Goal: Transaction & Acquisition: Purchase product/service

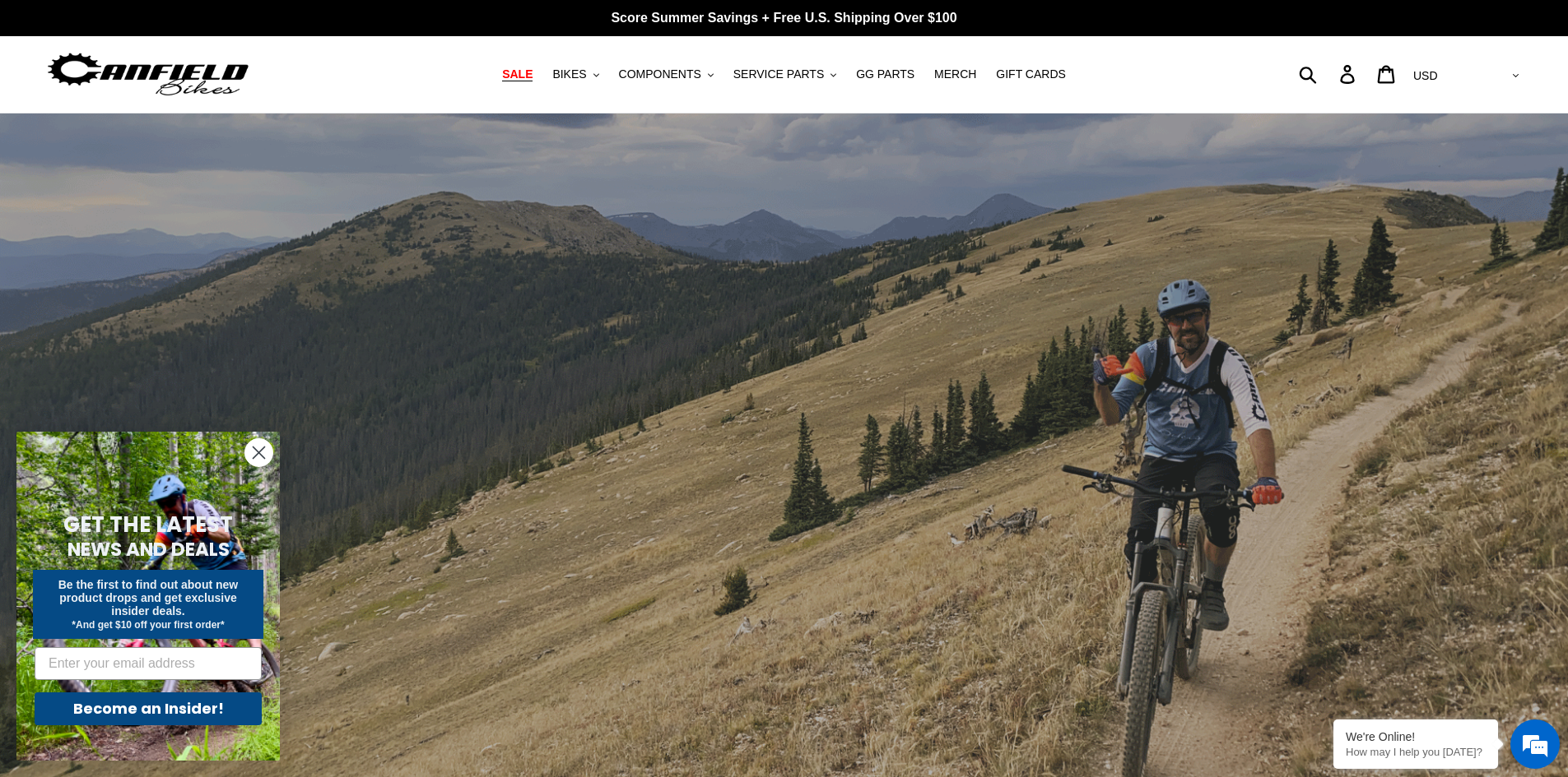
click at [533, 76] on span "SALE" at bounding box center [517, 74] width 31 height 14
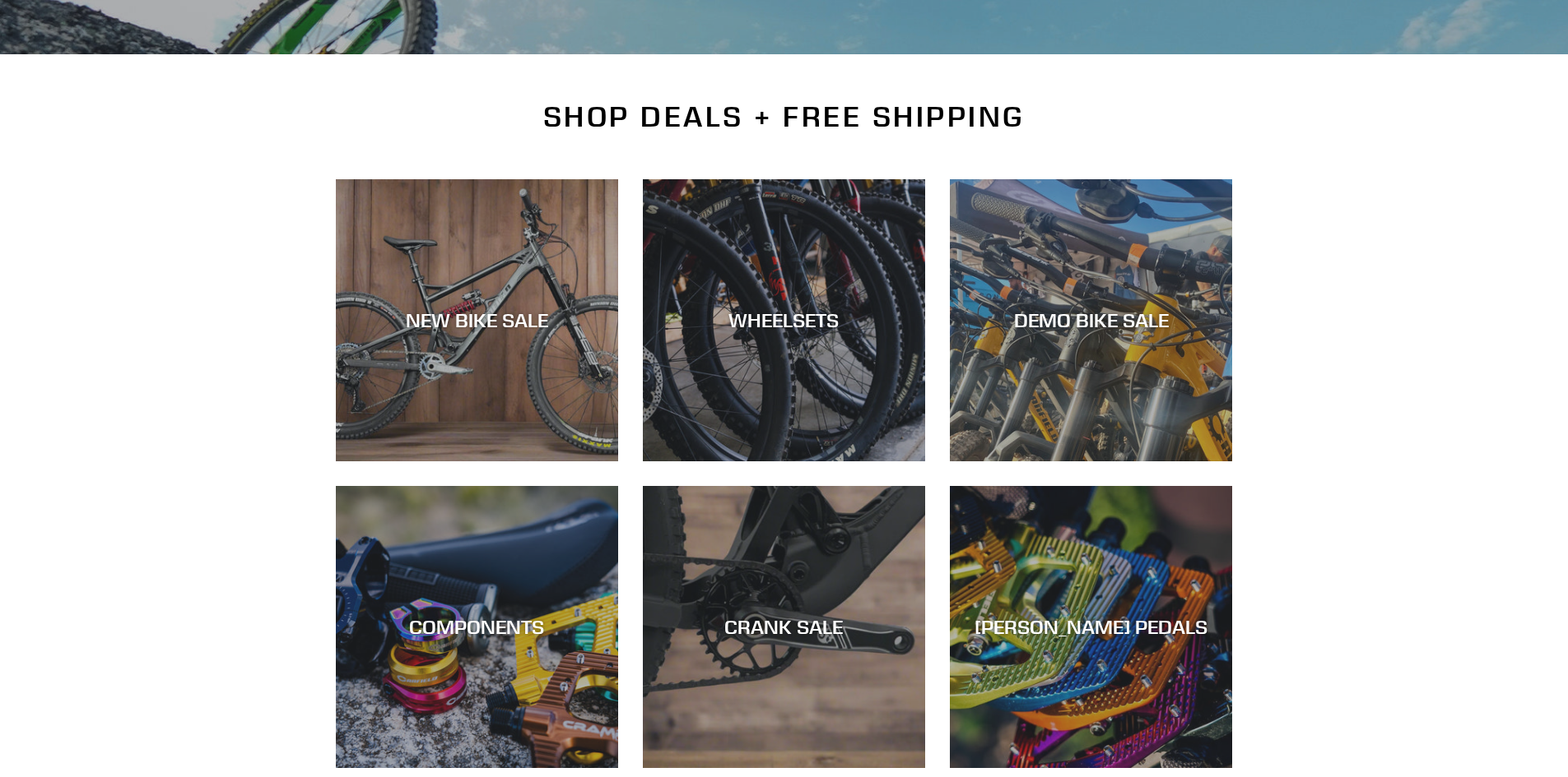
scroll to position [329, 0]
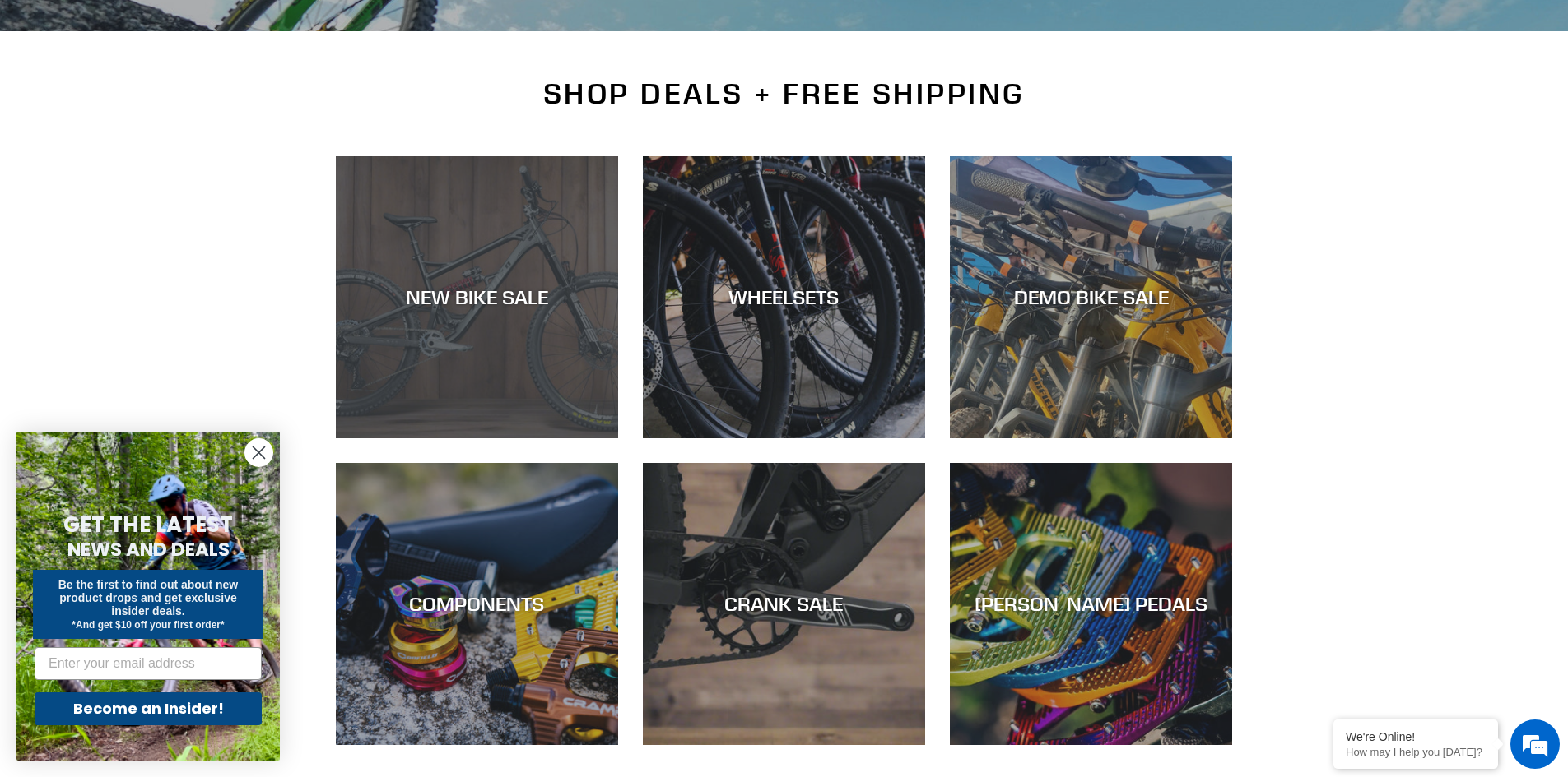
click at [476, 438] on div "NEW BIKE SALE" at bounding box center [477, 438] width 282 height 0
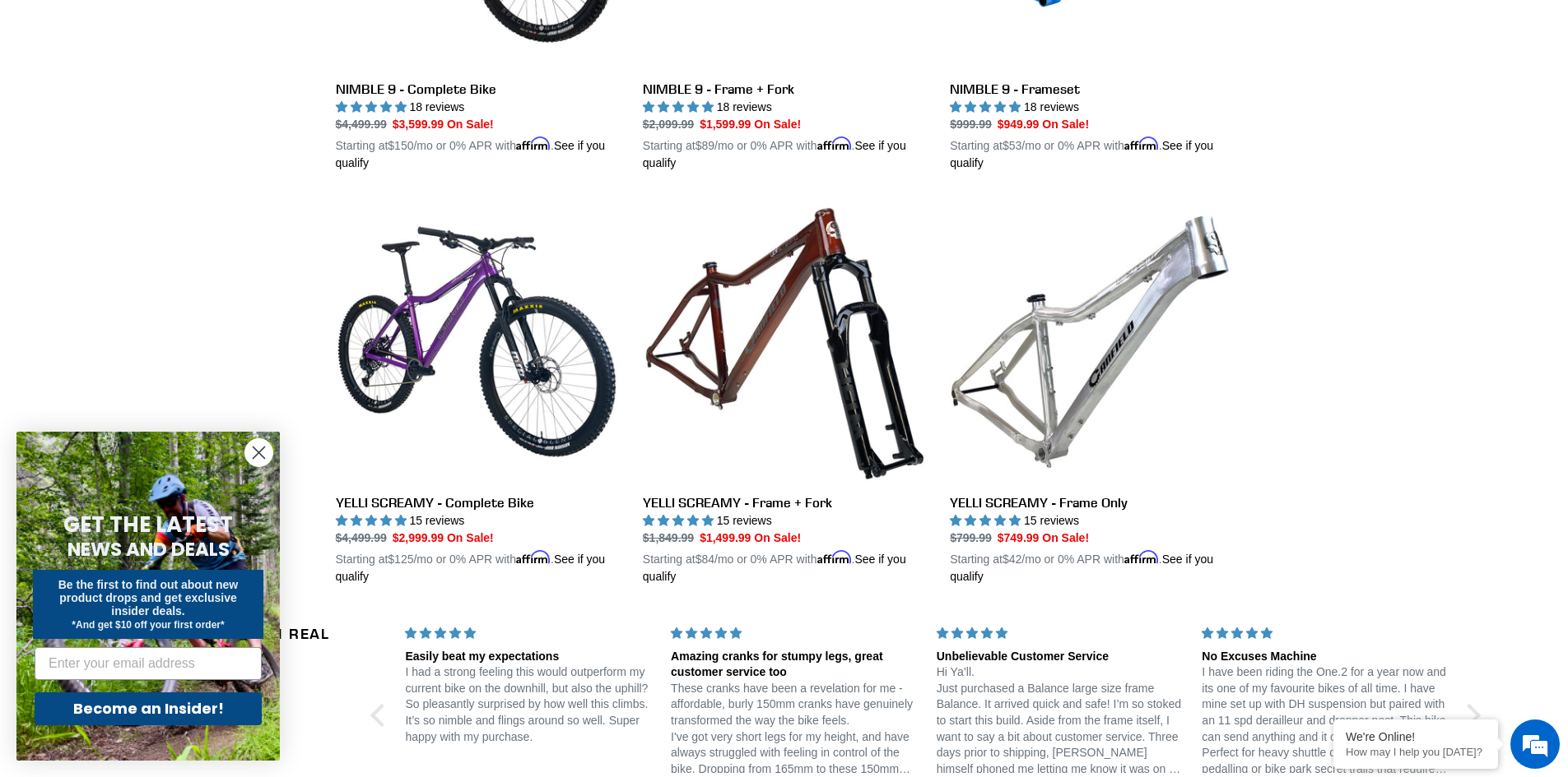
scroll to position [2468, 0]
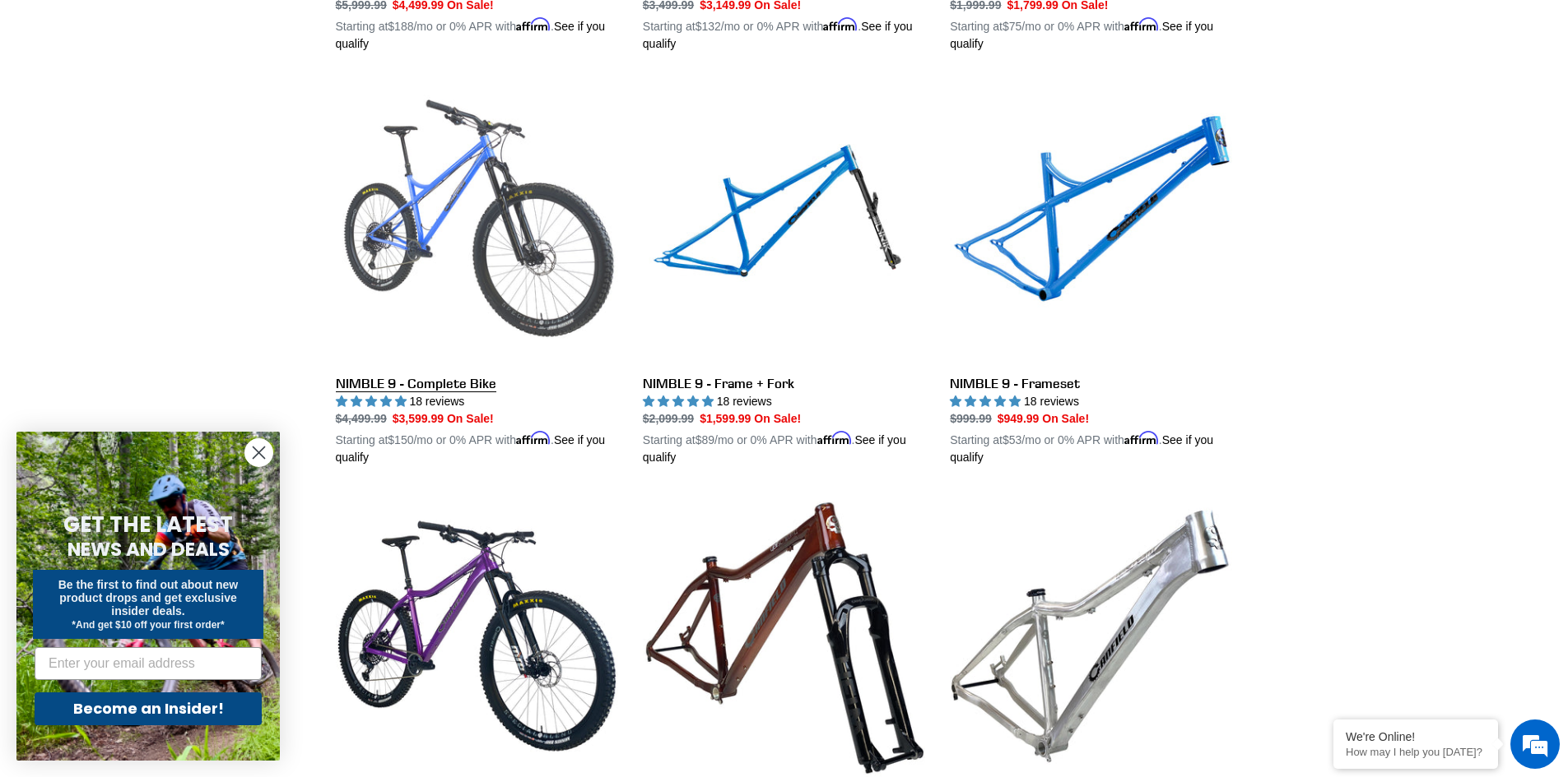
click at [439, 179] on link "NIMBLE 9 - Complete Bike" at bounding box center [477, 275] width 282 height 385
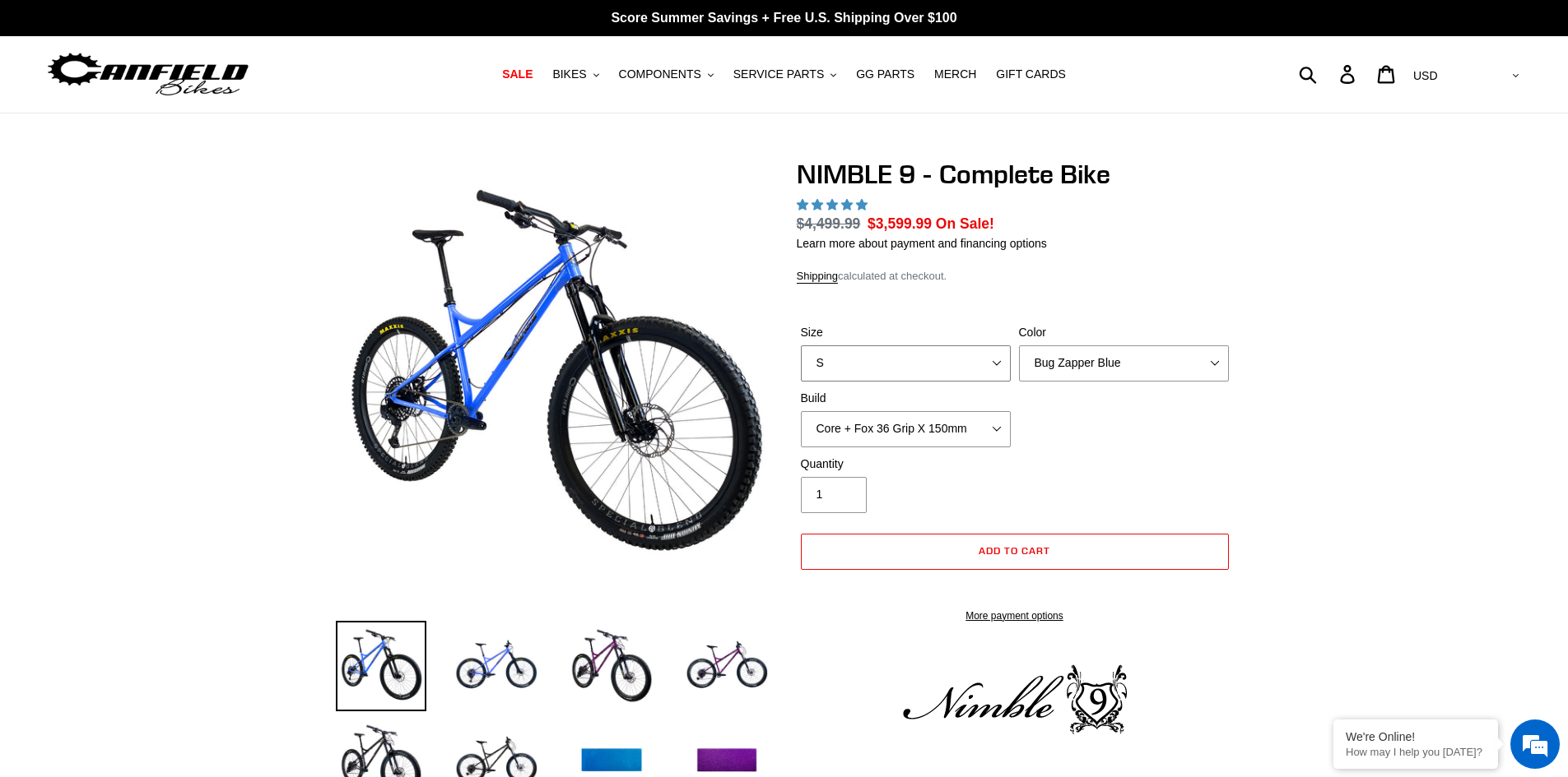
click at [934, 363] on select "S M L XL" at bounding box center [905, 363] width 210 height 36
select select "highest-rating"
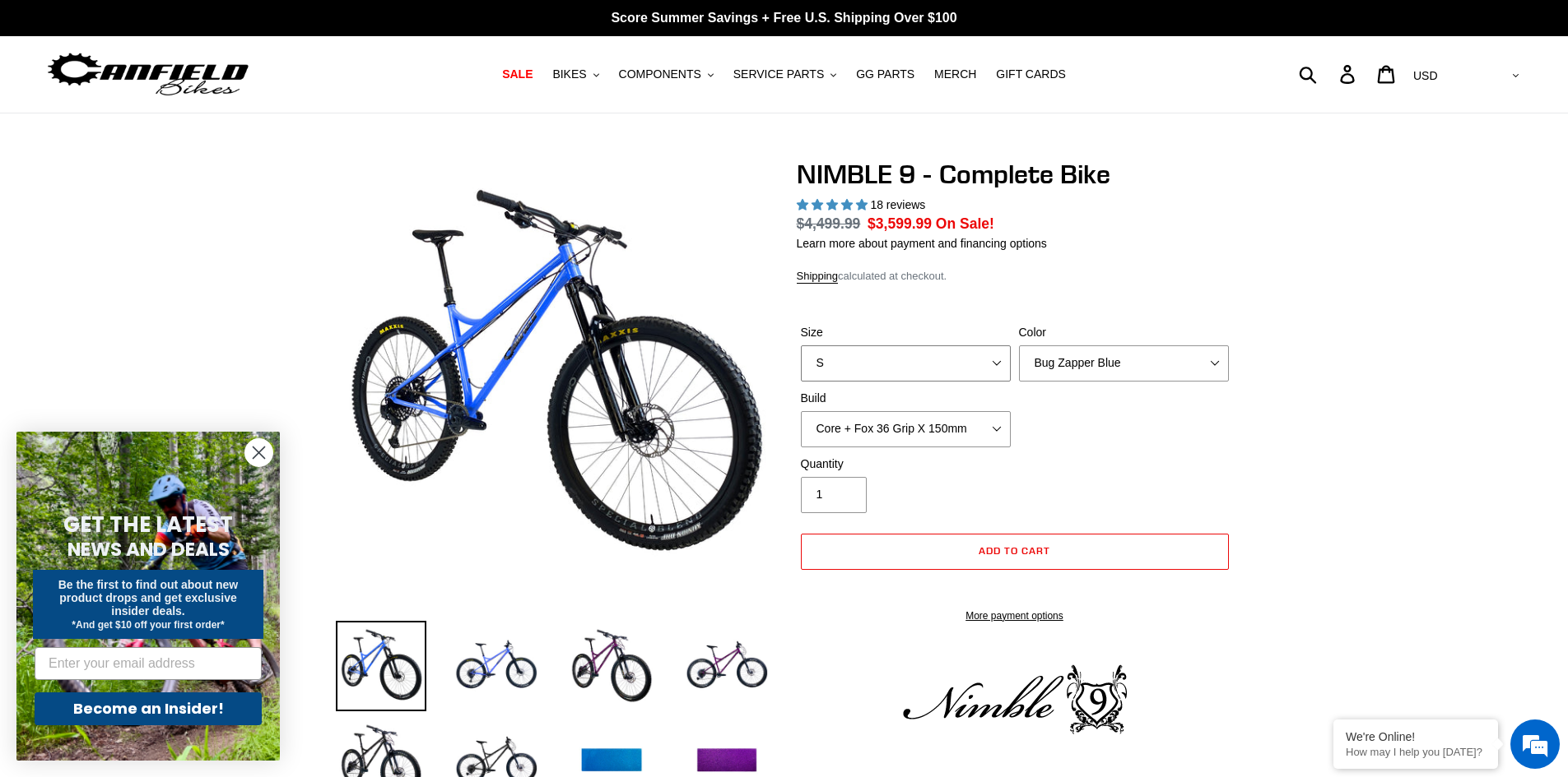
select select "XL"
click at [801, 345] on select "S M L XL" at bounding box center [905, 363] width 210 height 36
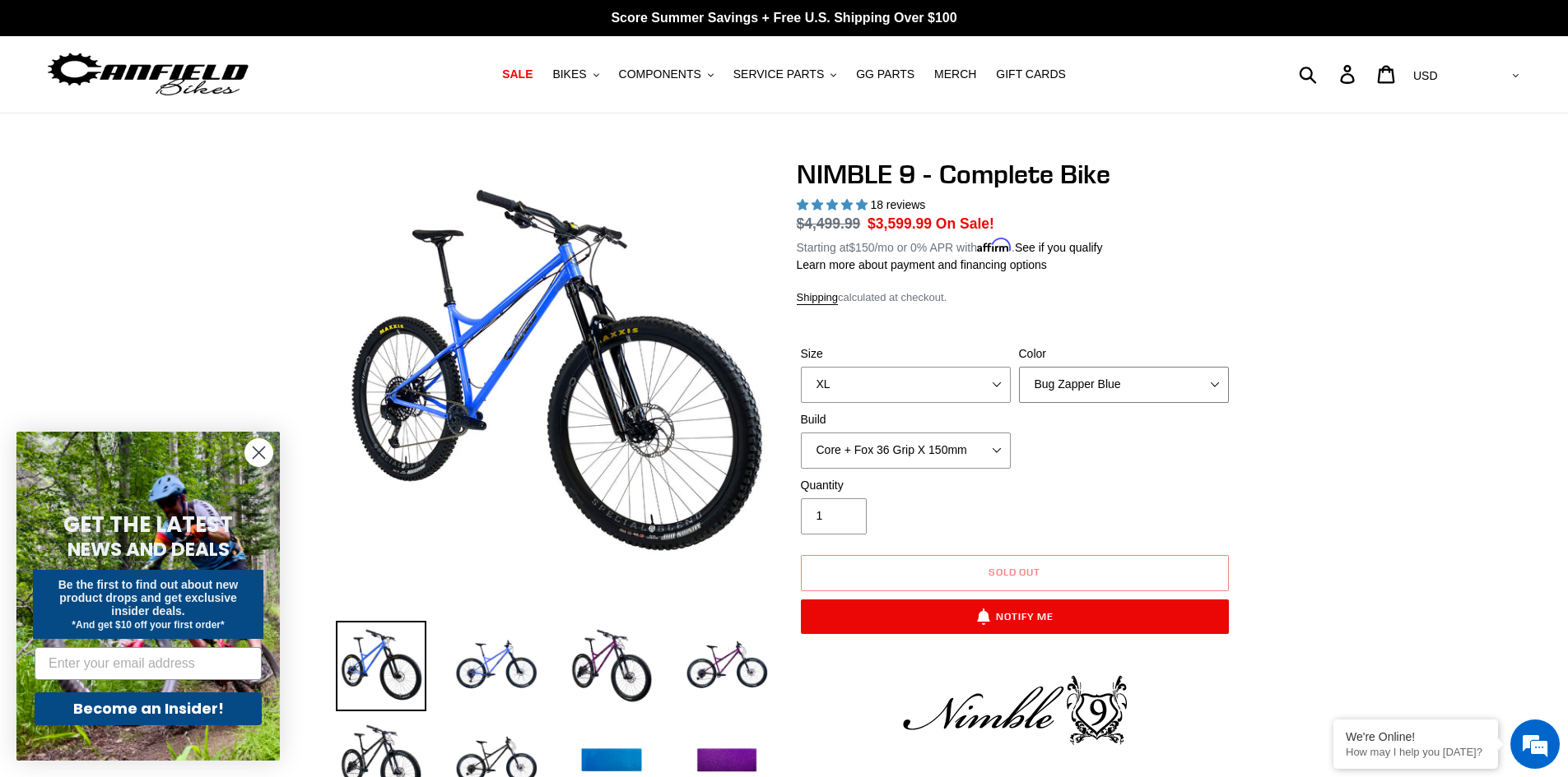
click at [1161, 384] on select "Bug Zapper Blue Purple Haze - Sold Out Galaxy Black" at bounding box center [1123, 384] width 210 height 36
click at [1019, 367] on select "Bug Zapper Blue Purple Haze - Sold Out Galaxy Black" at bounding box center [1123, 384] width 210 height 36
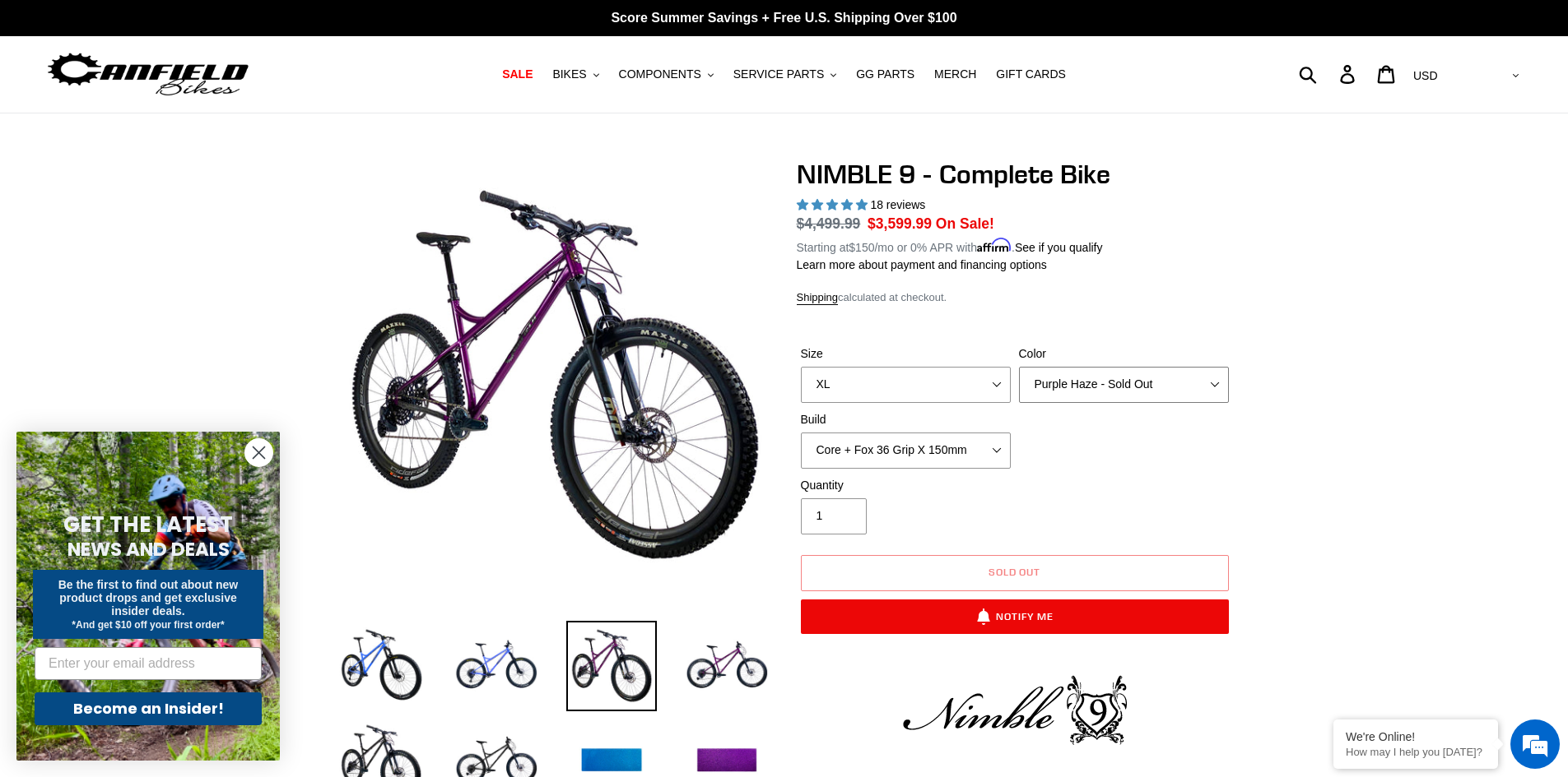
click at [1136, 380] on select "Bug Zapper Blue Purple Haze - Sold Out Galaxy Black" at bounding box center [1123, 384] width 210 height 36
select select "Galaxy Black"
click at [1019, 367] on select "Bug Zapper Blue Purple Haze - Sold Out Galaxy Black" at bounding box center [1123, 384] width 210 height 36
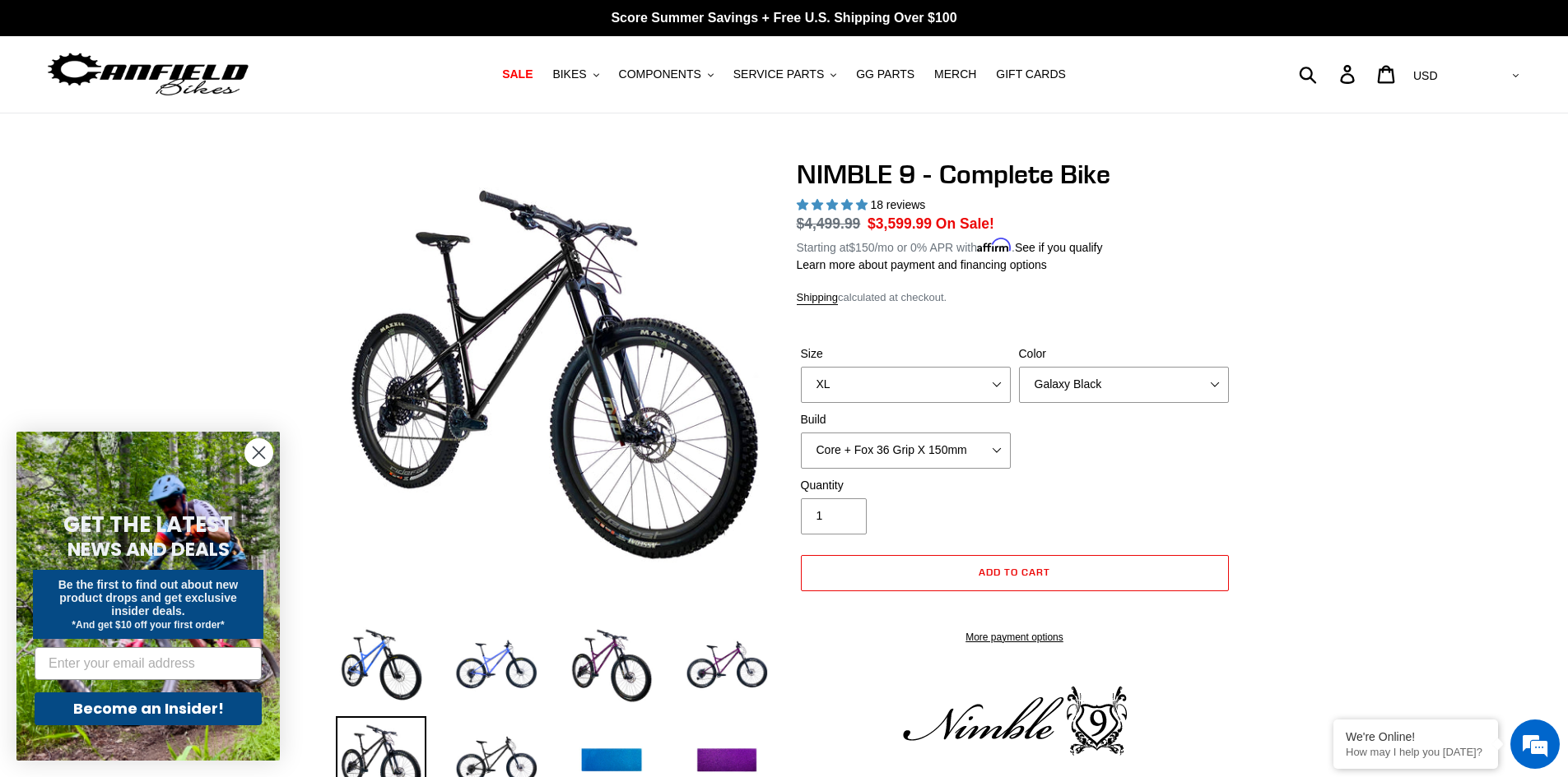
click at [996, 444] on select "Core + Fox 36 Grip X 150mm Pro + Fox 36 Grip X 150mm Core + RockShox Lyrik Ulti…" at bounding box center [905, 450] width 210 height 36
click at [801, 433] on select "Core + Fox 36 Grip X 150mm Pro + Fox 36 Grip X 150mm Core + RockShox Lyrik Ulti…" at bounding box center [905, 450] width 210 height 36
click at [922, 444] on select "Core + Fox 36 Grip X 150mm Pro + Fox 36 Grip X 150mm Core + RockShox Lyrik Ulti…" at bounding box center [905, 450] width 210 height 36
click at [801, 433] on select "Core + Fox 36 Grip X 150mm Pro + Fox 36 Grip X 150mm Core + RockShox Lyrik Ulti…" at bounding box center [905, 450] width 210 height 36
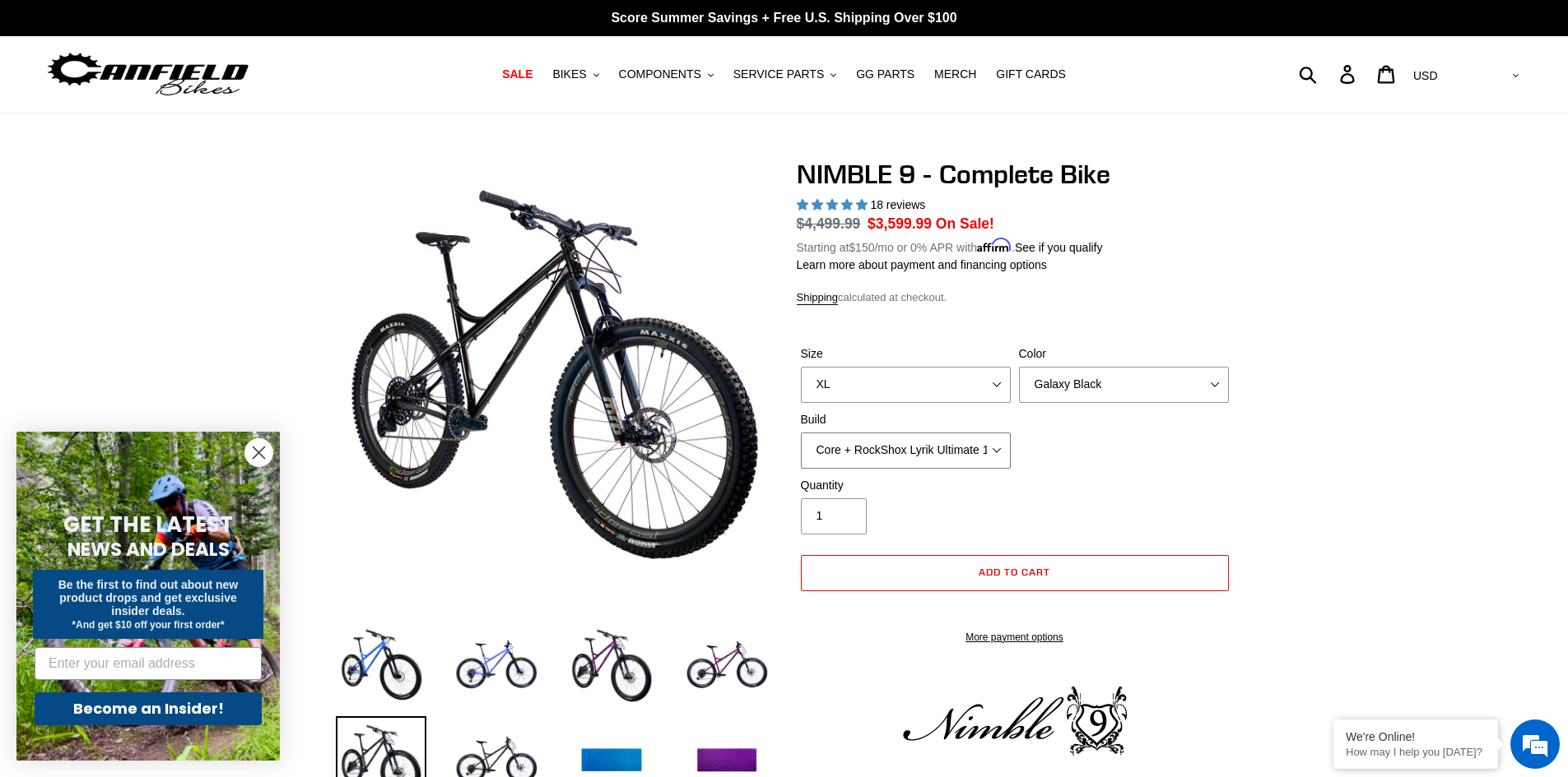
click at [956, 445] on select "Core + Fox 36 Grip X 150mm Pro + Fox 36 Grip X 150mm Core + RockShox Lyrik Ulti…" at bounding box center [905, 450] width 210 height 36
click at [801, 433] on select "Core + Fox 36 Grip X 150mm Pro + Fox 36 Grip X 150mm Core + RockShox Lyrik Ulti…" at bounding box center [905, 450] width 210 height 36
click at [939, 444] on select "Core + Fox 36 Grip X 150mm Pro + Fox 36 Grip X 150mm Core + RockShox Lyrik Ulti…" at bounding box center [905, 450] width 210 height 36
select select "Core + Fox 36 Grip X 150mm"
click at [801, 433] on select "Core + Fox 36 Grip X 150mm Pro + Fox 36 Grip X 150mm Core + RockShox Lyrik Ulti…" at bounding box center [905, 450] width 210 height 36
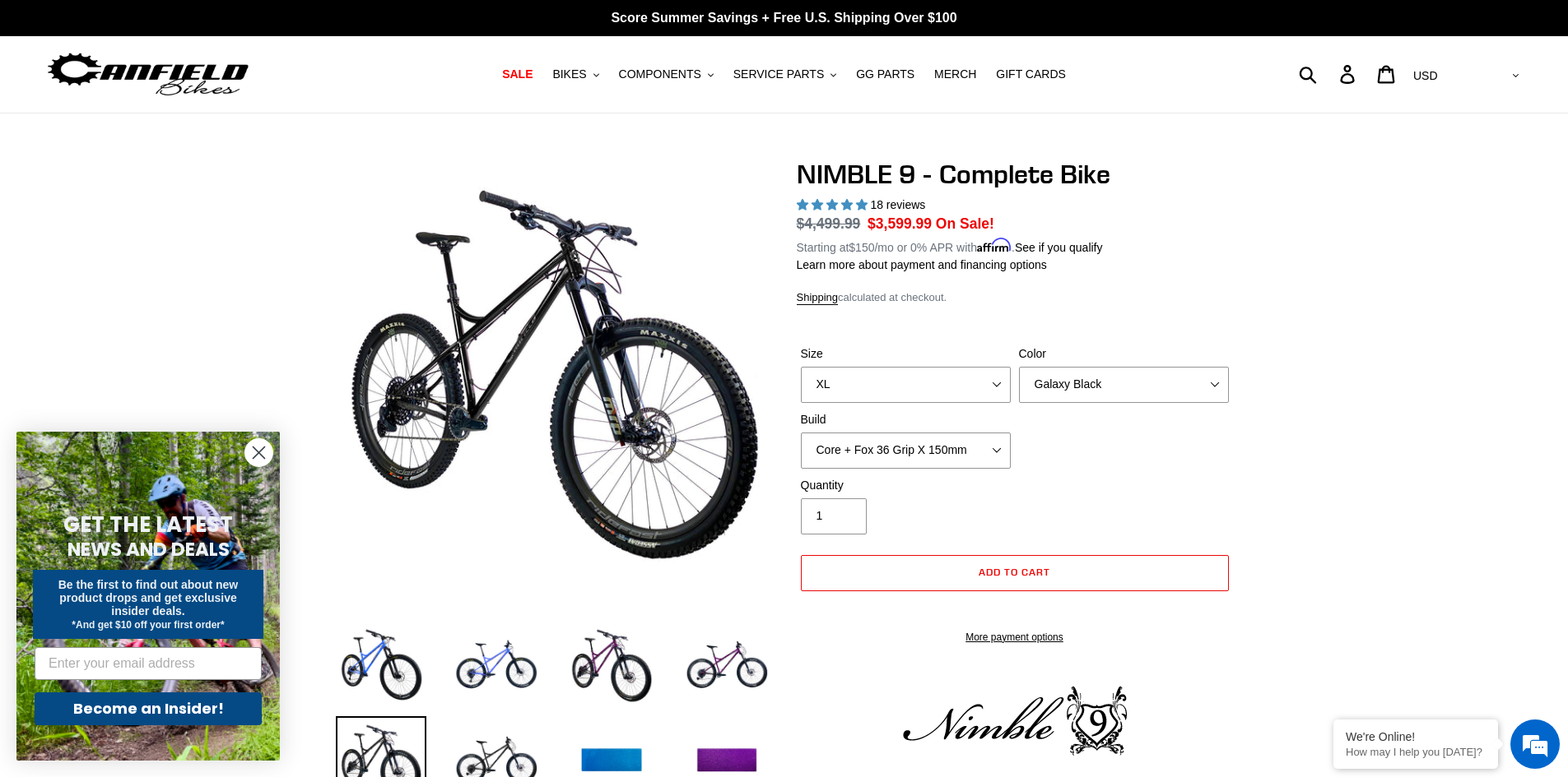
click at [1172, 493] on div "Quantity 1" at bounding box center [1015, 510] width 437 height 66
click at [586, 76] on span "BIKES" at bounding box center [569, 74] width 34 height 14
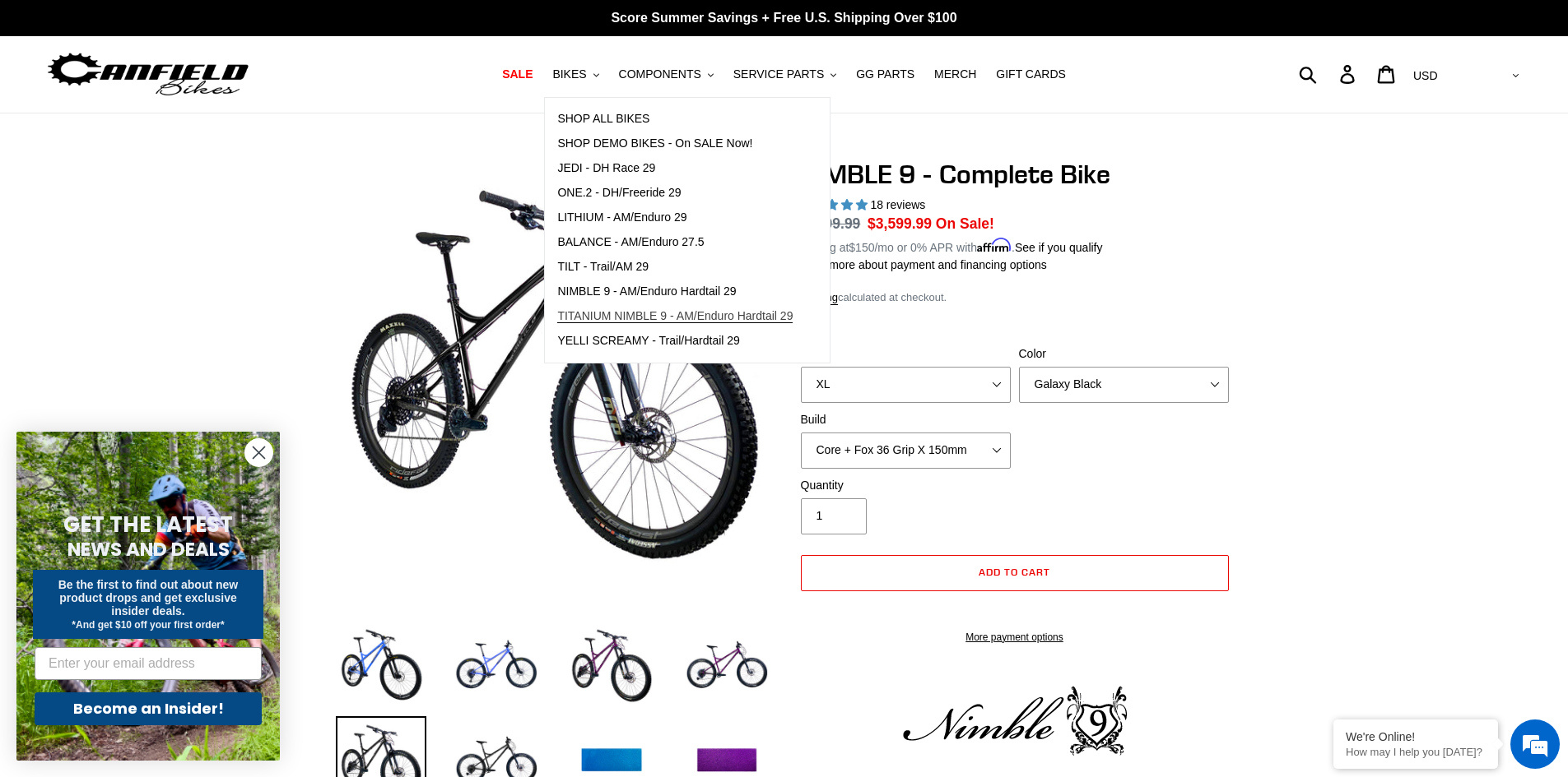
click at [625, 315] on span "TITANIUM NIMBLE 9 - AM/Enduro Hardtail 29" at bounding box center [675, 315] width 236 height 14
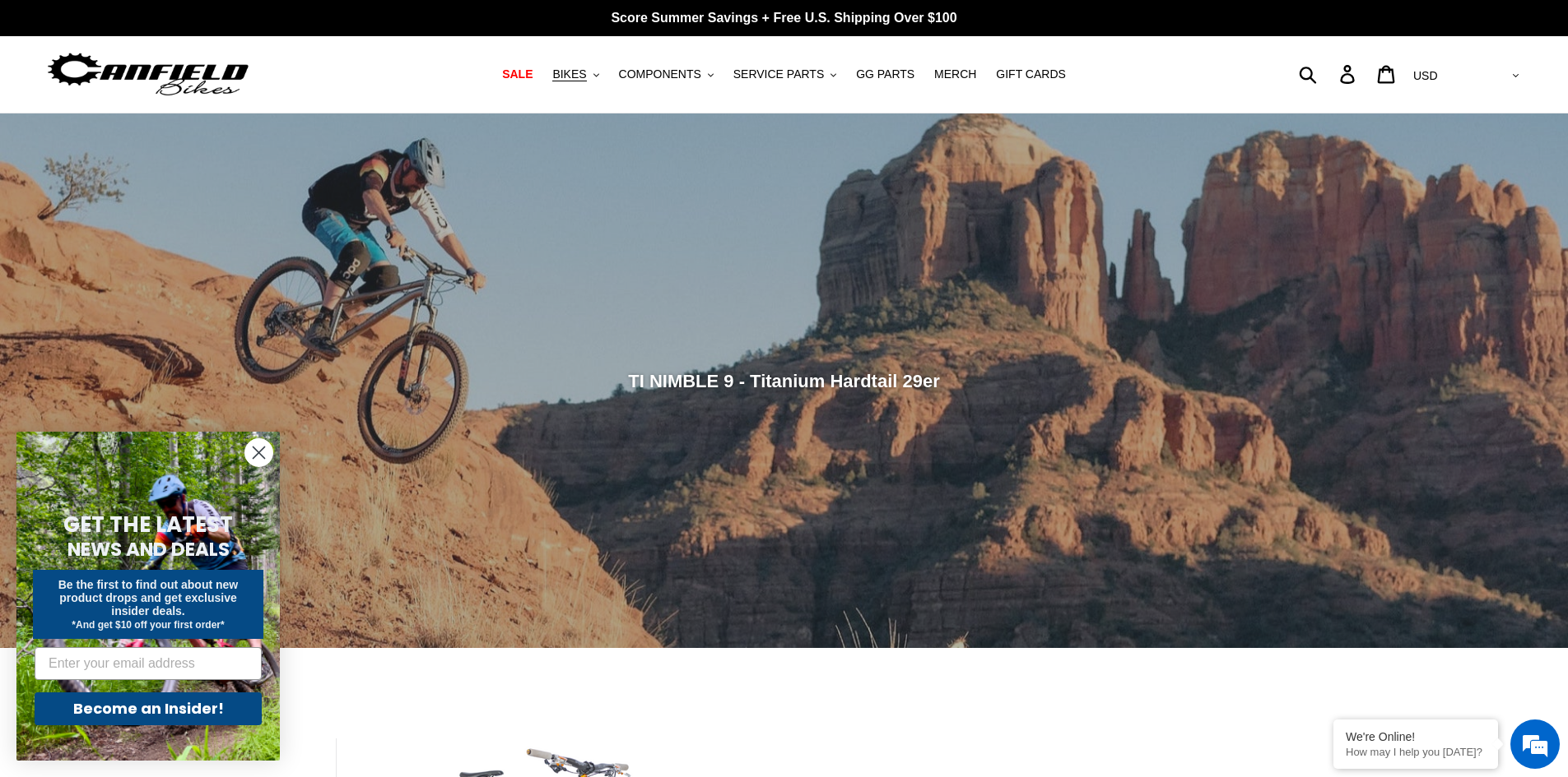
click at [251, 448] on circle "Close dialog" at bounding box center [258, 452] width 27 height 27
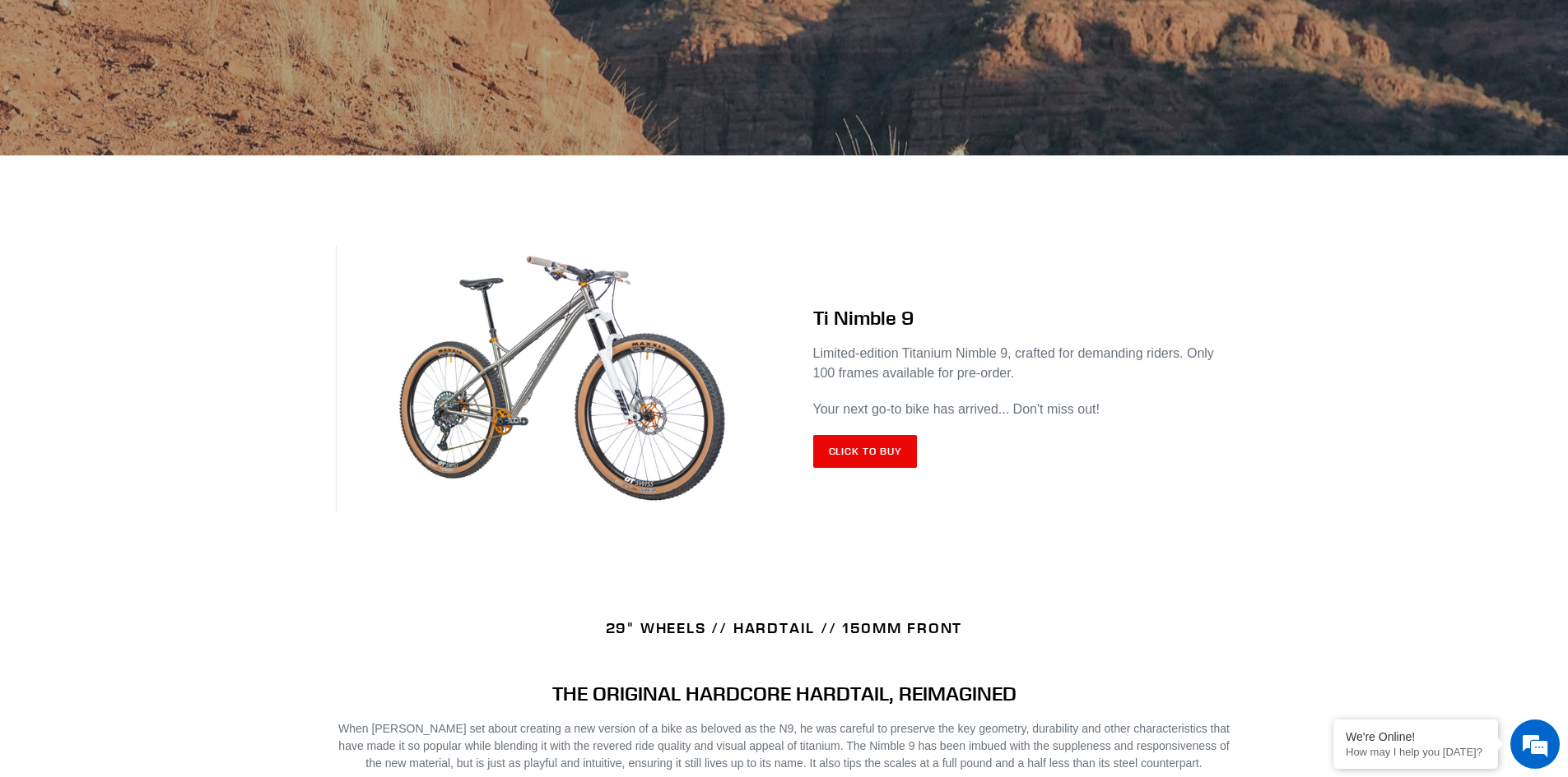
scroll to position [493, 0]
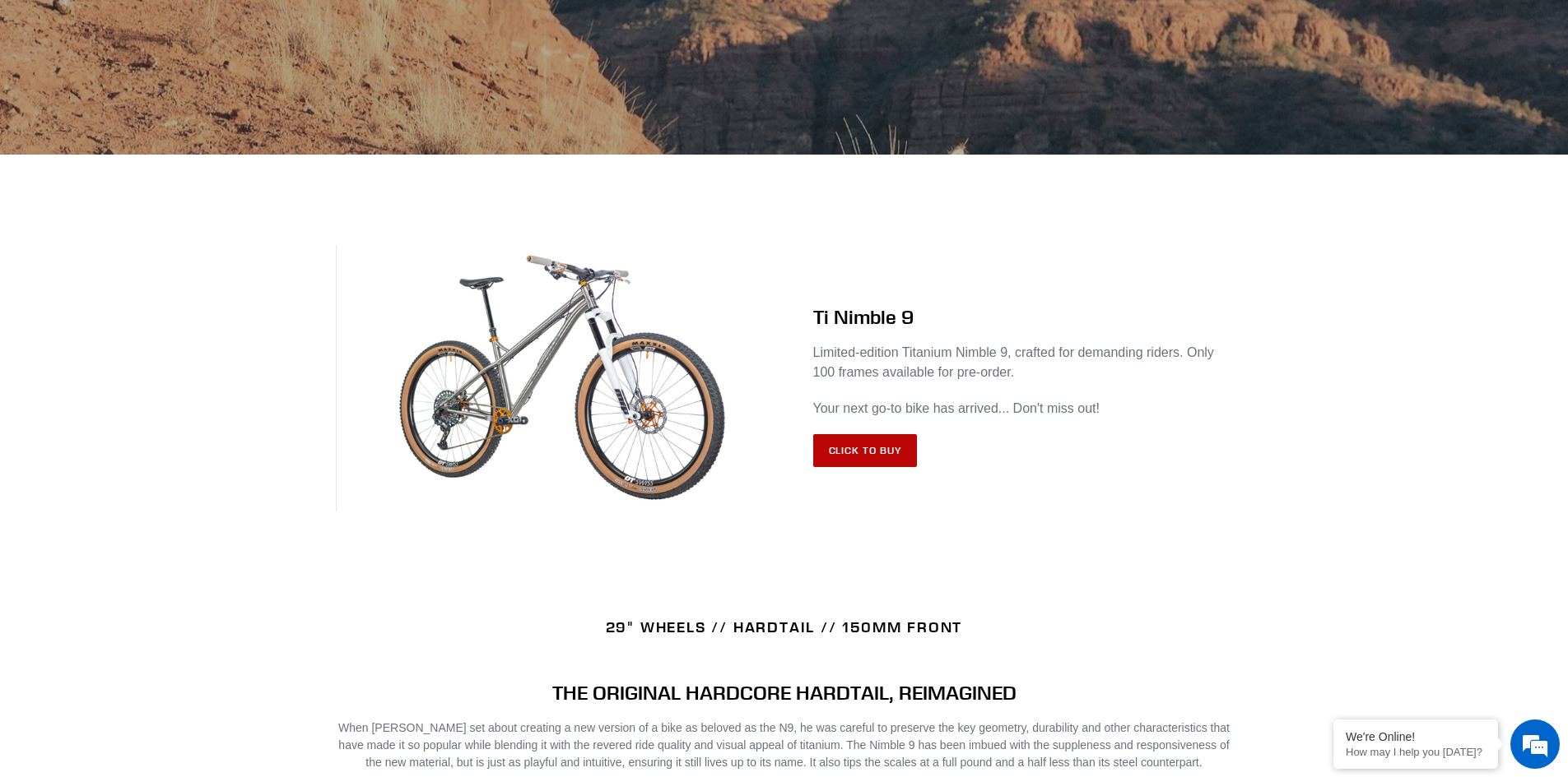
click at [858, 453] on link "Click to Buy" at bounding box center [865, 450] width 104 height 33
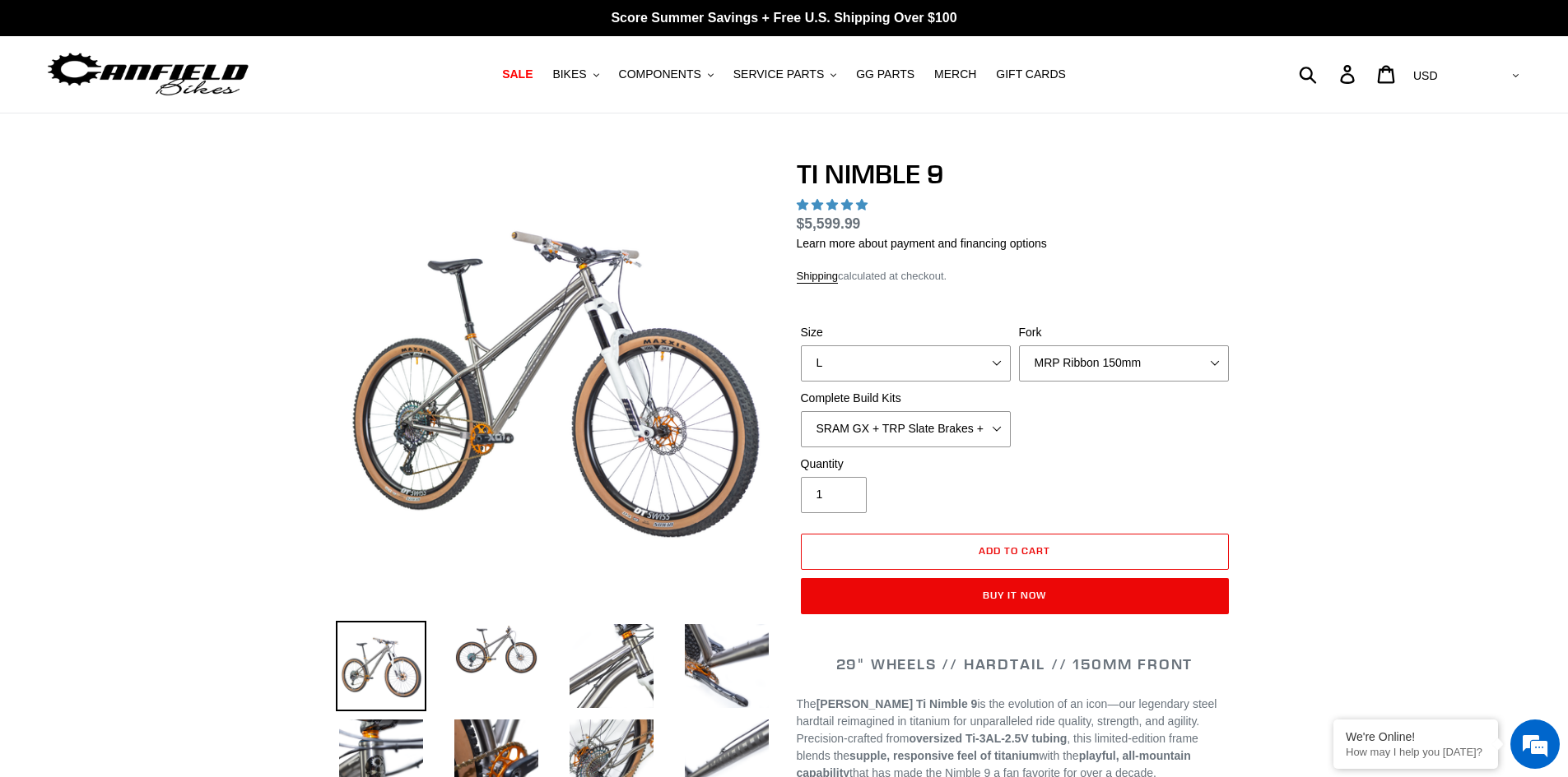
select select "highest-rating"
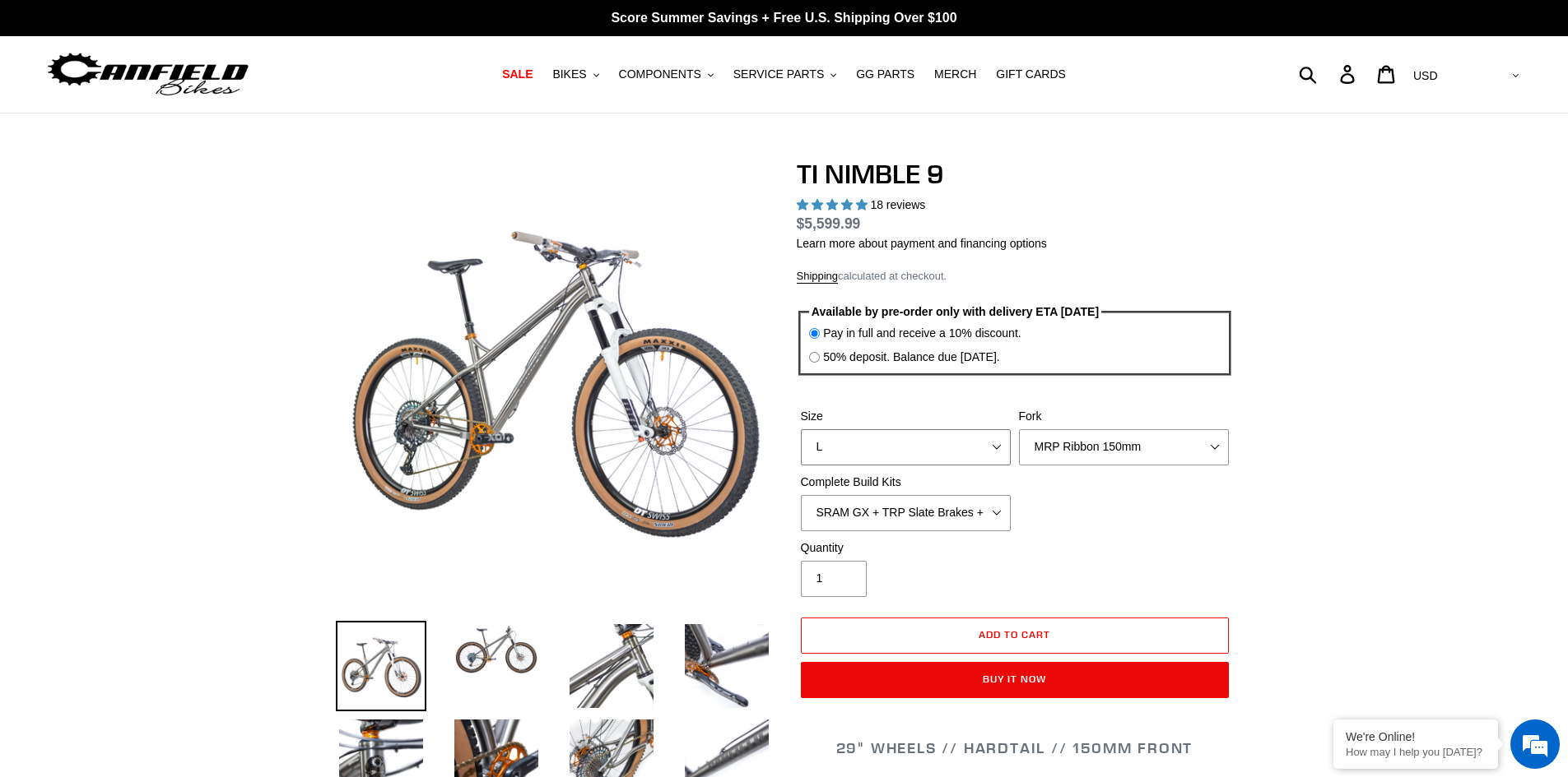
click at [980, 446] on select "S M L XL / XXL (Specify at checkout)" at bounding box center [905, 447] width 210 height 36
select select "XL / XXL (Specify at checkout)"
click at [801, 429] on select "S M L XL / XXL (Specify at checkout)" at bounding box center [905, 447] width 210 height 36
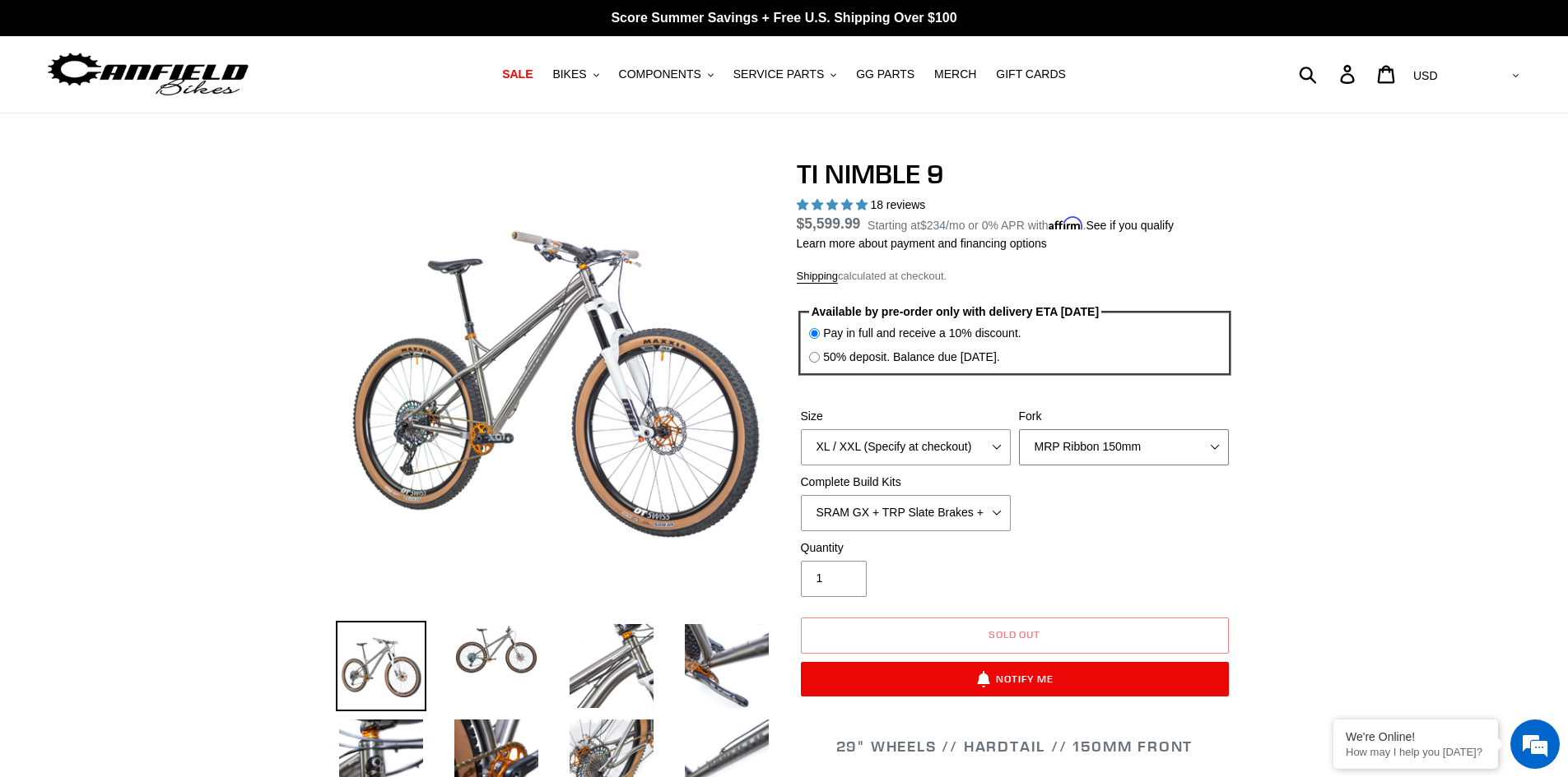
click at [1196, 450] on select "MRP Ribbon 150mm RockShox Lyrik 150mm Fox Factory 36 150mm Cane Creek Helm 150m…" at bounding box center [1123, 447] width 210 height 36
click at [1019, 429] on select "MRP Ribbon 150mm RockShox Lyrik 150mm Fox Factory 36 150mm Cane Creek Helm 150m…" at bounding box center [1123, 447] width 210 height 36
click at [1124, 449] on select "MRP Ribbon 150mm RockShox Lyrik 150mm Fox Factory 36 150mm Cane Creek Helm 150m…" at bounding box center [1123, 447] width 210 height 36
click at [1124, 454] on select "MRP Ribbon 150mm RockShox Lyrik 150mm Fox Factory 36 150mm Cane Creek Helm 150m…" at bounding box center [1123, 447] width 210 height 36
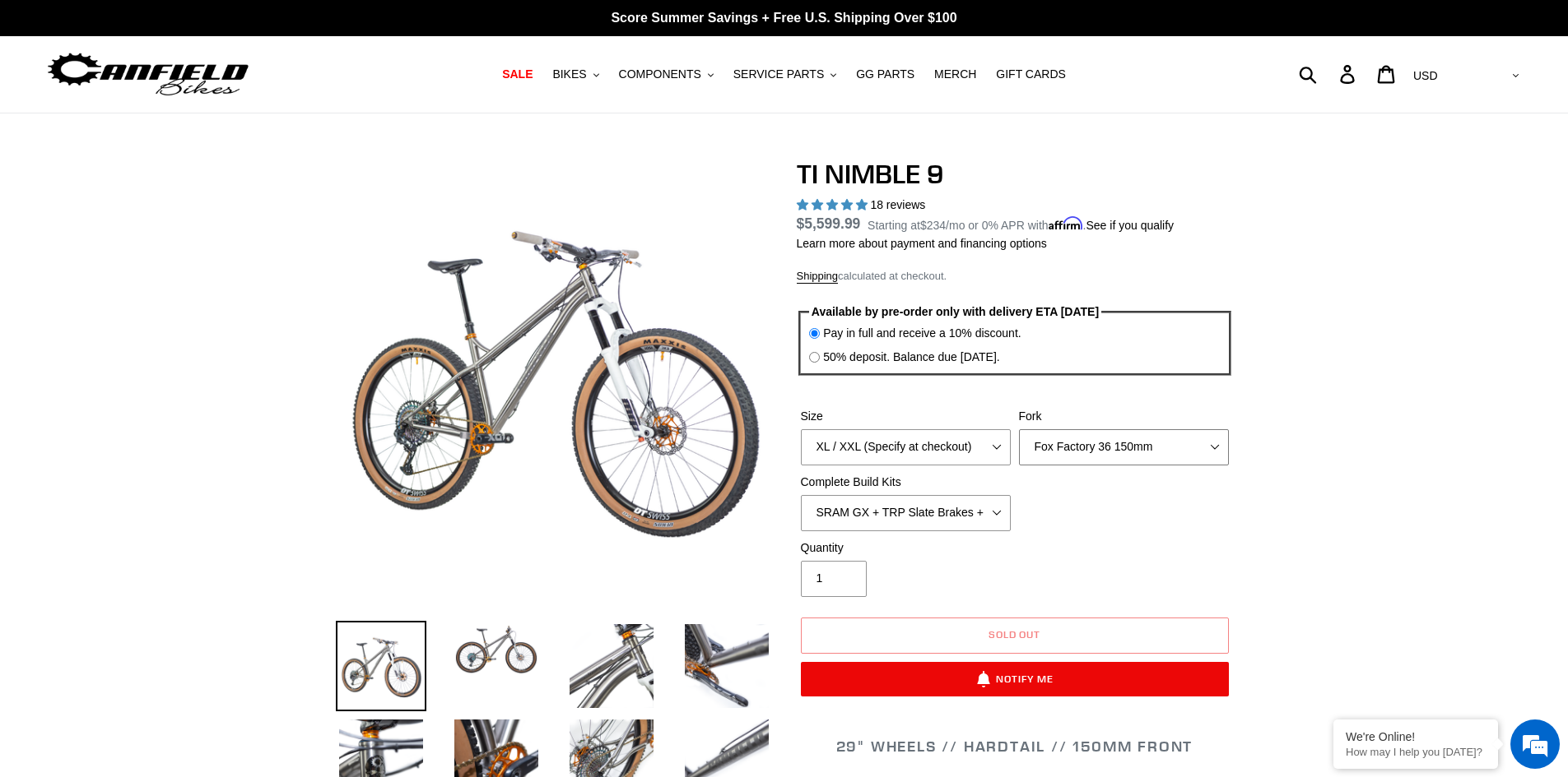
click at [1019, 429] on select "MRP Ribbon 150mm RockShox Lyrik 150mm Fox Factory 36 150mm Cane Creek Helm 150m…" at bounding box center [1123, 447] width 210 height 36
click at [1157, 450] on select "MRP Ribbon 150mm RockShox Lyrik 150mm Fox Factory 36 150mm Cane Creek Helm 150m…" at bounding box center [1123, 447] width 210 height 36
select select "Cane Creek Helm 150mm"
click at [1019, 429] on select "MRP Ribbon 150mm RockShox Lyrik 150mm Fox Factory 36 150mm Cane Creek Helm 150m…" at bounding box center [1123, 447] width 210 height 36
click at [962, 506] on select "SRAM GX + TRP Slate Brakes + Rotors + e13 LG-1 Wheels SHIMANO XT + SHIMANO brak…" at bounding box center [905, 513] width 210 height 36
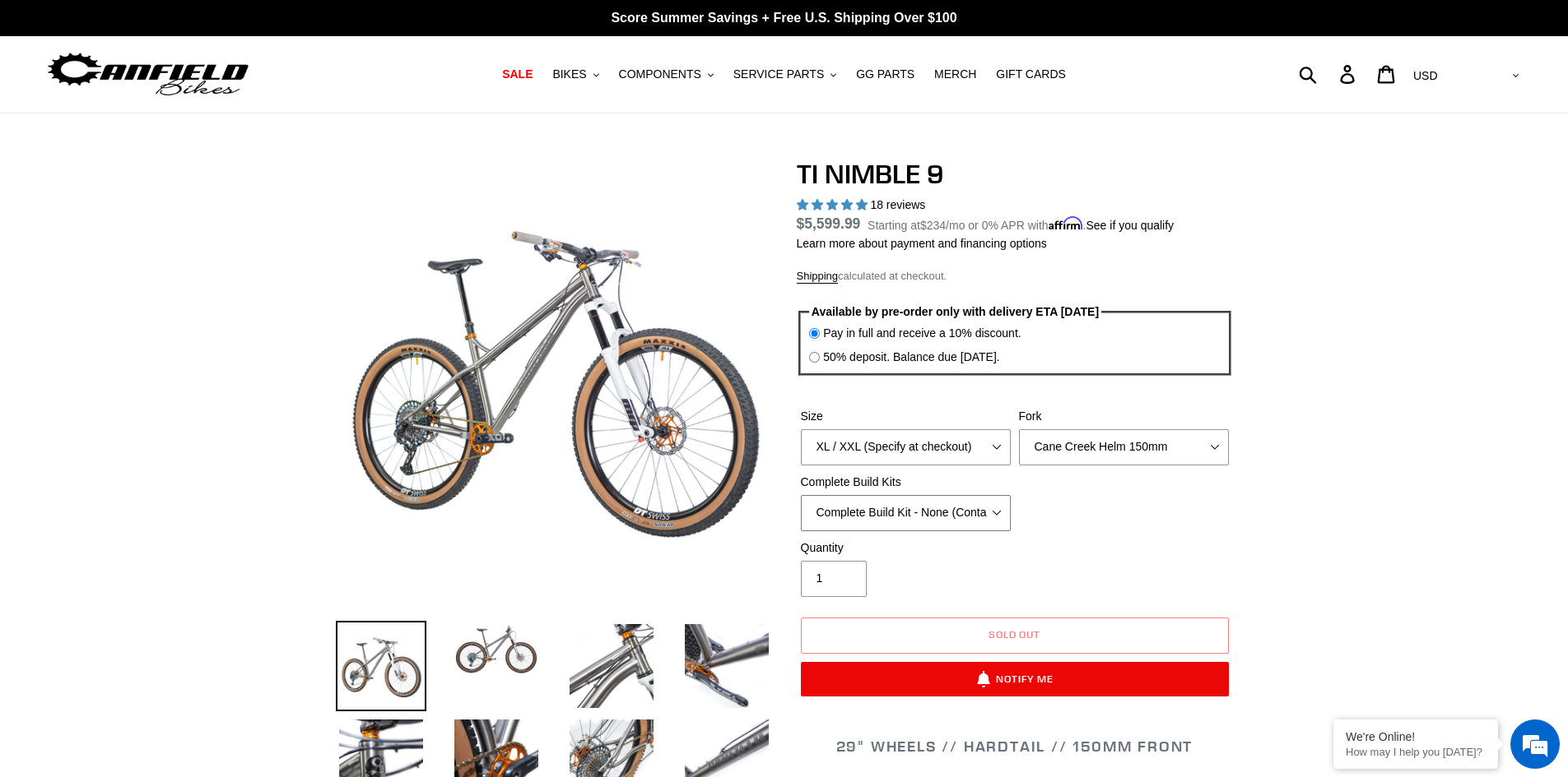
click at [801, 495] on select "SRAM GX + TRP Slate Brakes + Rotors + e13 LG-1 Wheels SHIMANO XT + SHIMANO brak…" at bounding box center [905, 513] width 210 height 36
click at [959, 510] on select "SRAM GX + TRP Slate Brakes + Rotors + e13 LG-1 Wheels SHIMANO XT + SHIMANO brak…" at bounding box center [905, 513] width 210 height 36
select select "SHIMANO XTR + HOPE Brakes + DT Swiss Carbon Wheels"
click at [801, 495] on select "SRAM GX + TRP Slate Brakes + Rotors + e13 LG-1 Wheels SHIMANO XT + SHIMANO brak…" at bounding box center [905, 513] width 210 height 36
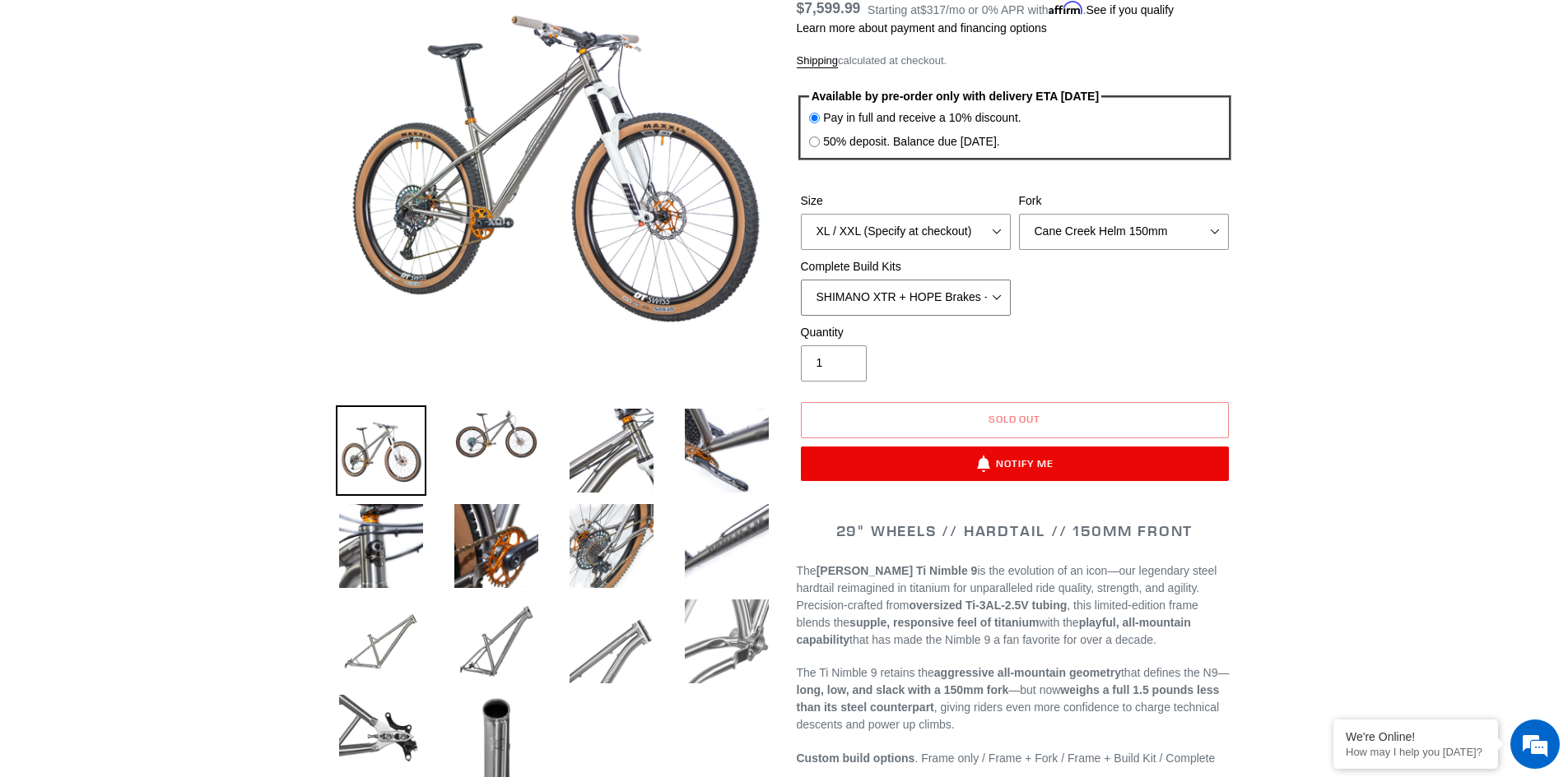
scroll to position [329, 0]
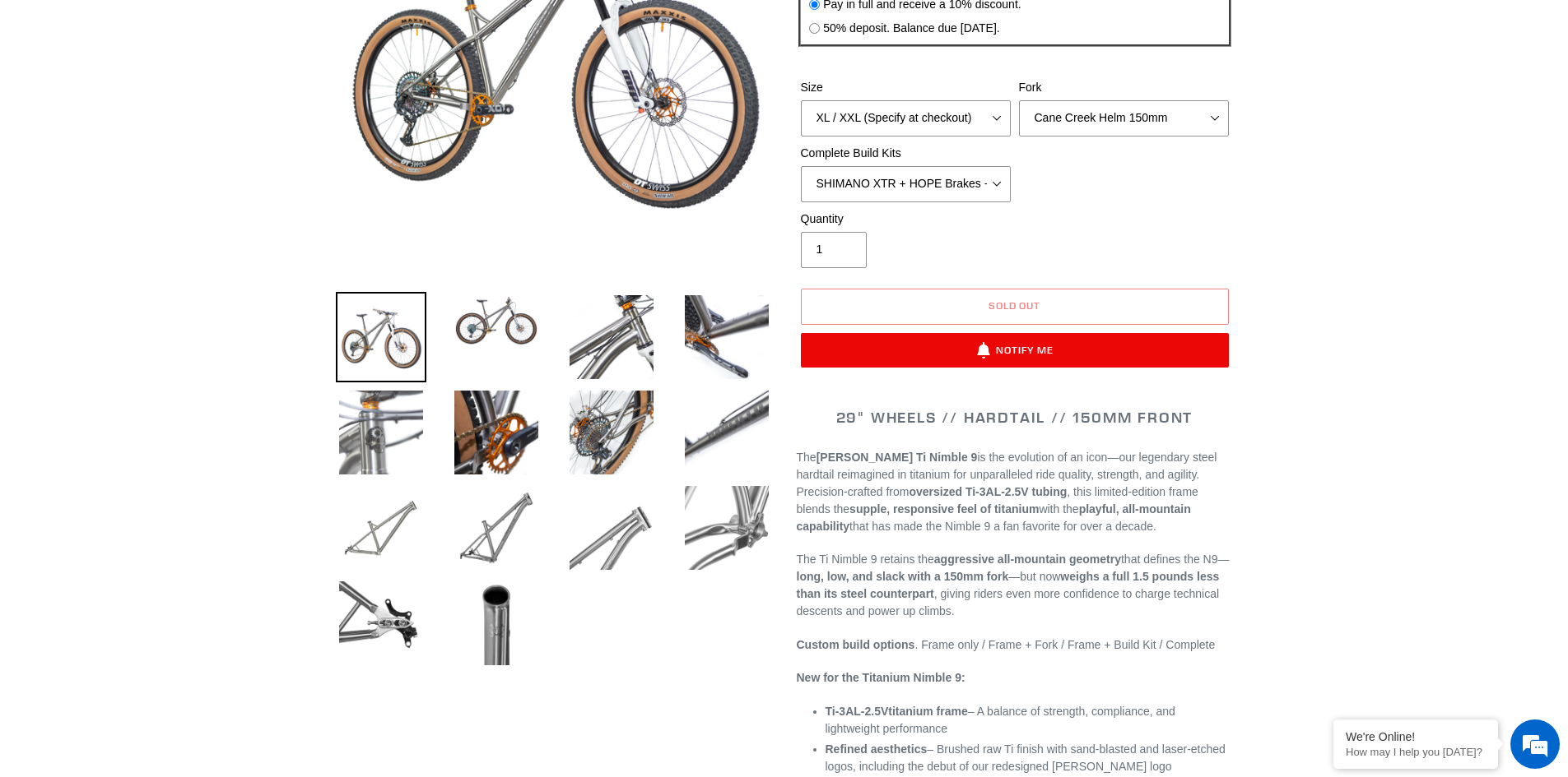
click at [369, 449] on img at bounding box center [381, 432] width 90 height 90
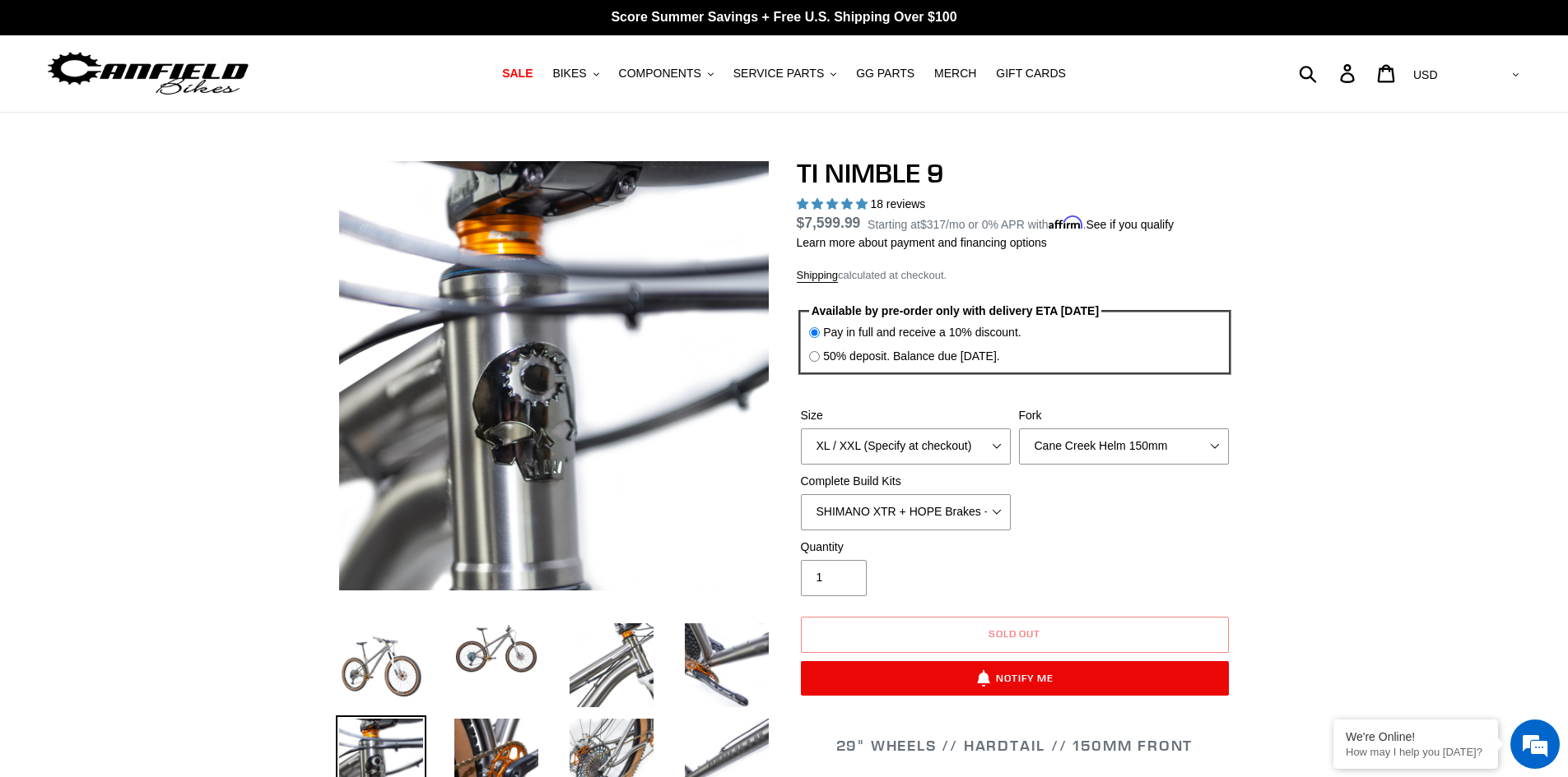
scroll to position [0, 0]
click at [977, 509] on select "SRAM GX + TRP Slate Brakes + Rotors + e13 LG-1 Wheels SHIMANO XT + SHIMANO brak…" at bounding box center [905, 513] width 210 height 36
